Goal: Task Accomplishment & Management: Manage account settings

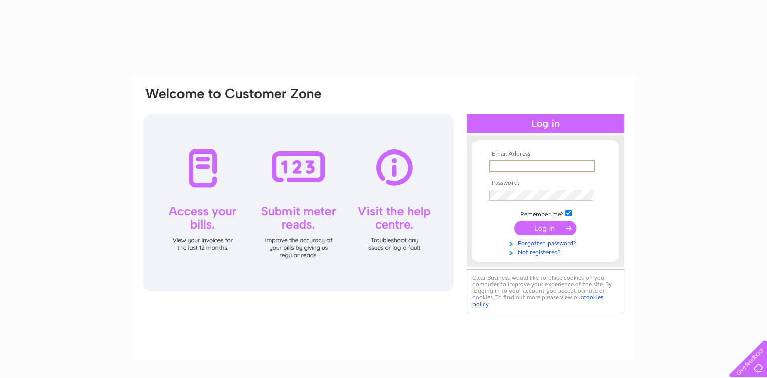
click at [520, 164] on input "text" at bounding box center [541, 166] width 105 height 12
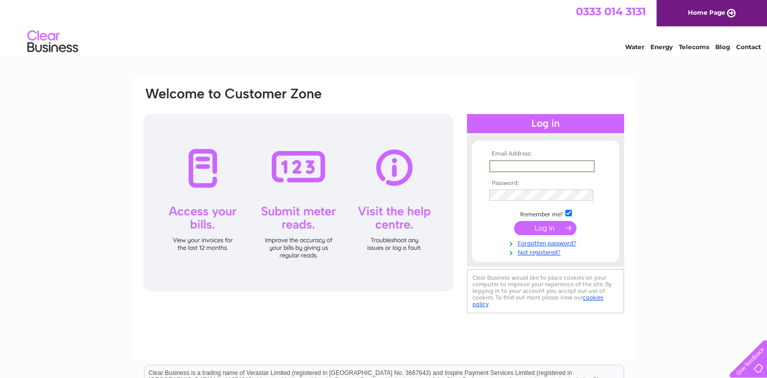
type input "purchaseledger@havenproducts.co.uk"
click at [514, 220] on input "submit" at bounding box center [545, 227] width 62 height 14
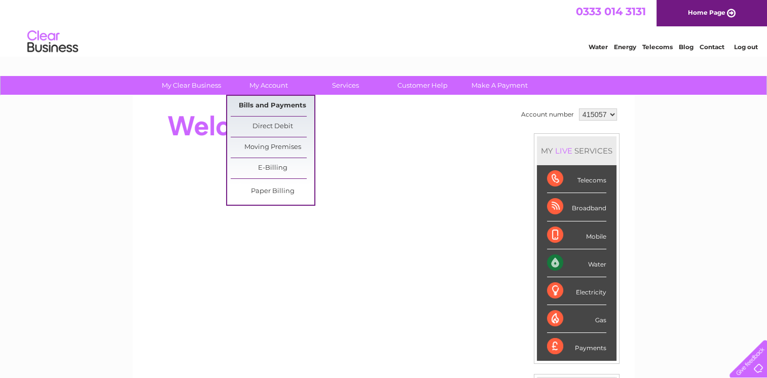
click at [259, 104] on link "Bills and Payments" at bounding box center [273, 106] width 84 height 20
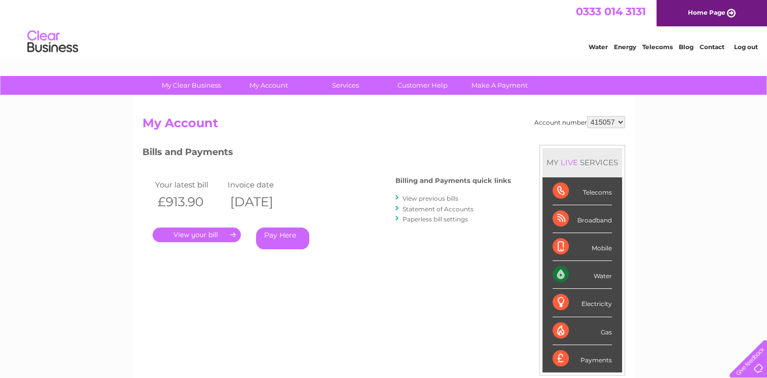
click at [207, 234] on link "." at bounding box center [197, 235] width 88 height 15
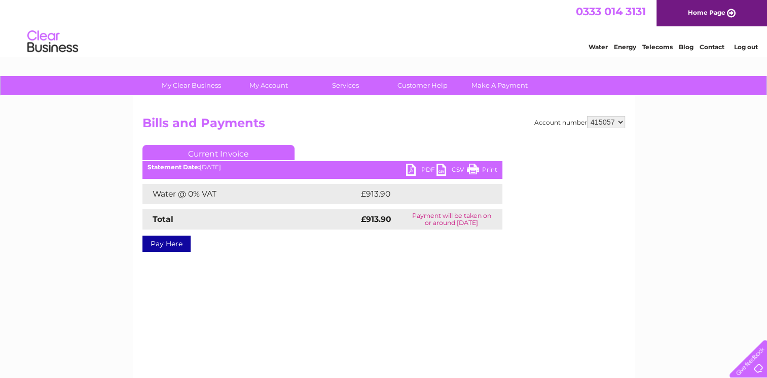
click at [410, 167] on link "PDF" at bounding box center [421, 171] width 30 height 15
click at [620, 122] on select "415057 912774" at bounding box center [606, 122] width 38 height 12
click at [423, 167] on link "PDF" at bounding box center [421, 171] width 30 height 15
click at [621, 122] on select "415057 912774" at bounding box center [606, 122] width 38 height 12
select select "912774"
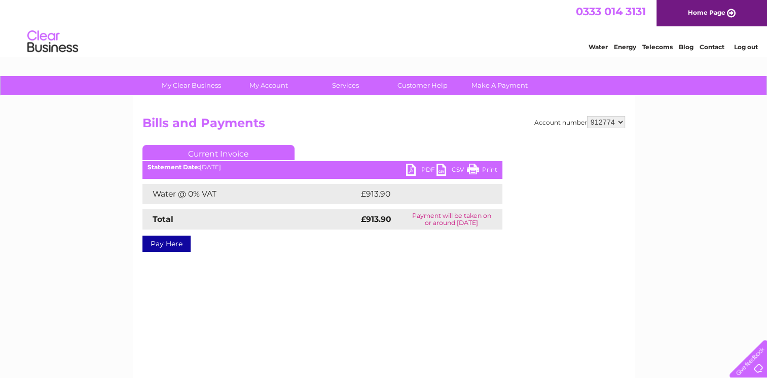
click at [587, 116] on select "415057 912774" at bounding box center [606, 122] width 38 height 12
click at [426, 167] on link "PDF" at bounding box center [421, 171] width 30 height 15
click at [742, 45] on link "Log out" at bounding box center [745, 47] width 24 height 8
